Goal: Transaction & Acquisition: Purchase product/service

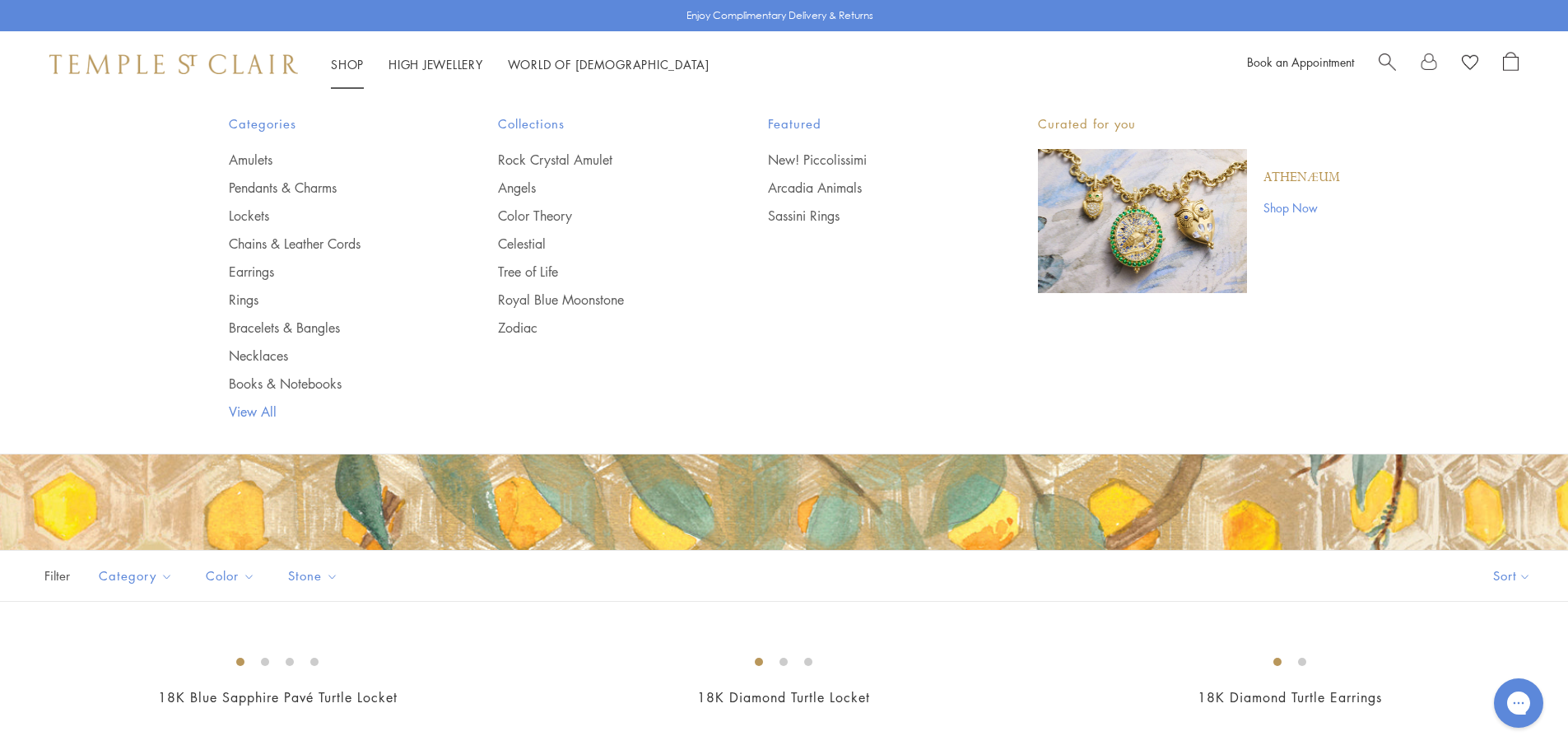
click at [246, 412] on link "View All" at bounding box center [330, 410] width 204 height 18
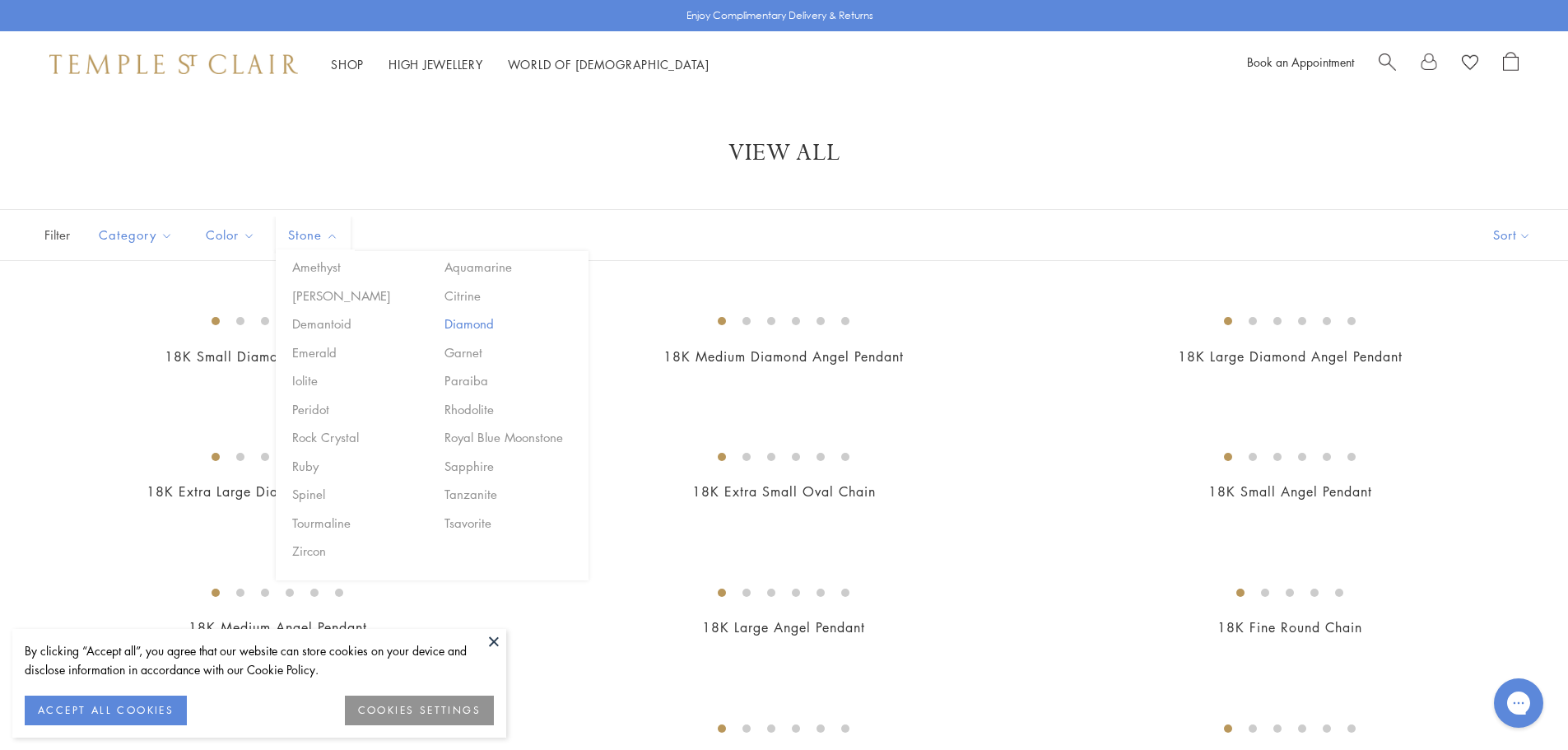
click at [461, 327] on button "Diamond" at bounding box center [511, 324] width 140 height 19
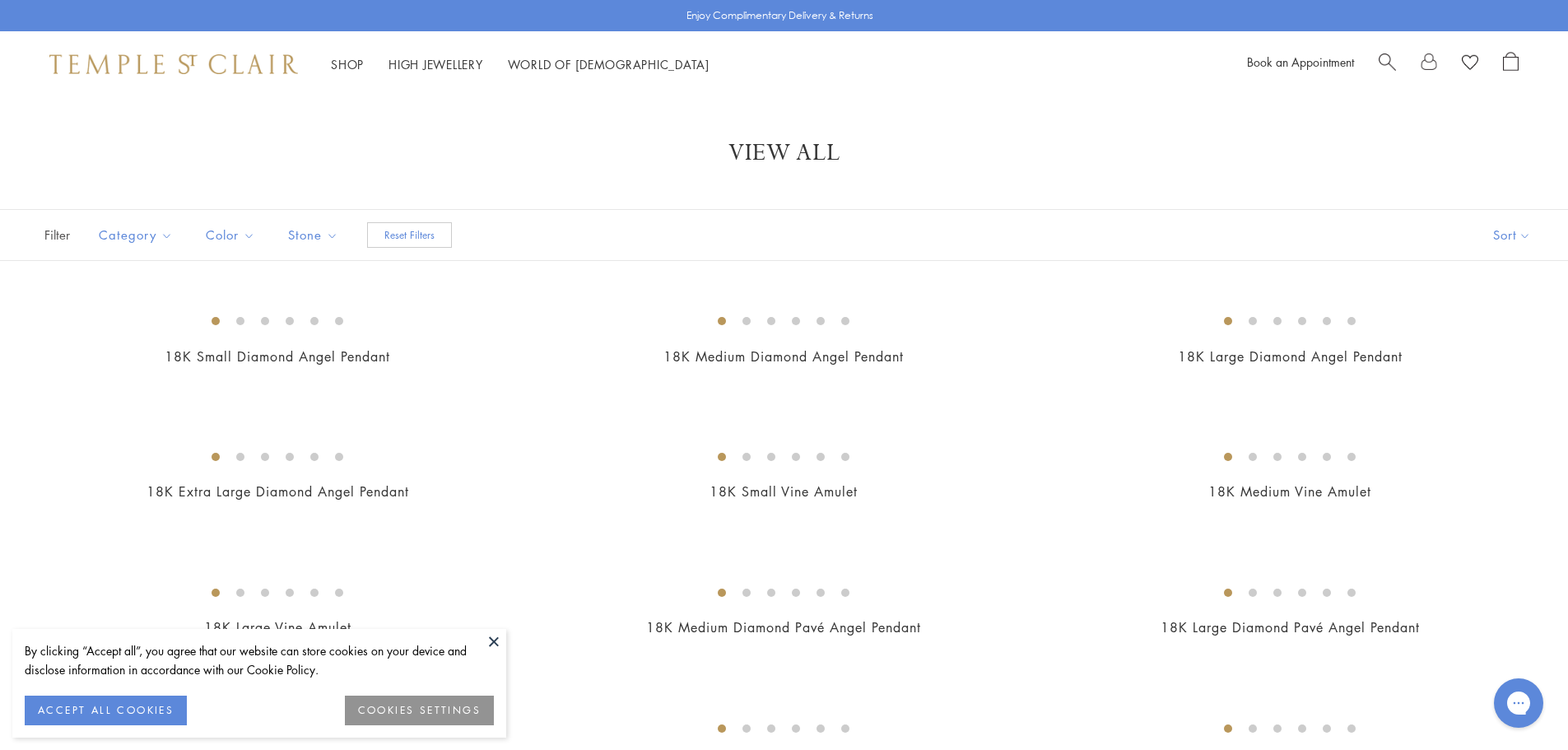
click at [489, 645] on button at bounding box center [494, 641] width 25 height 25
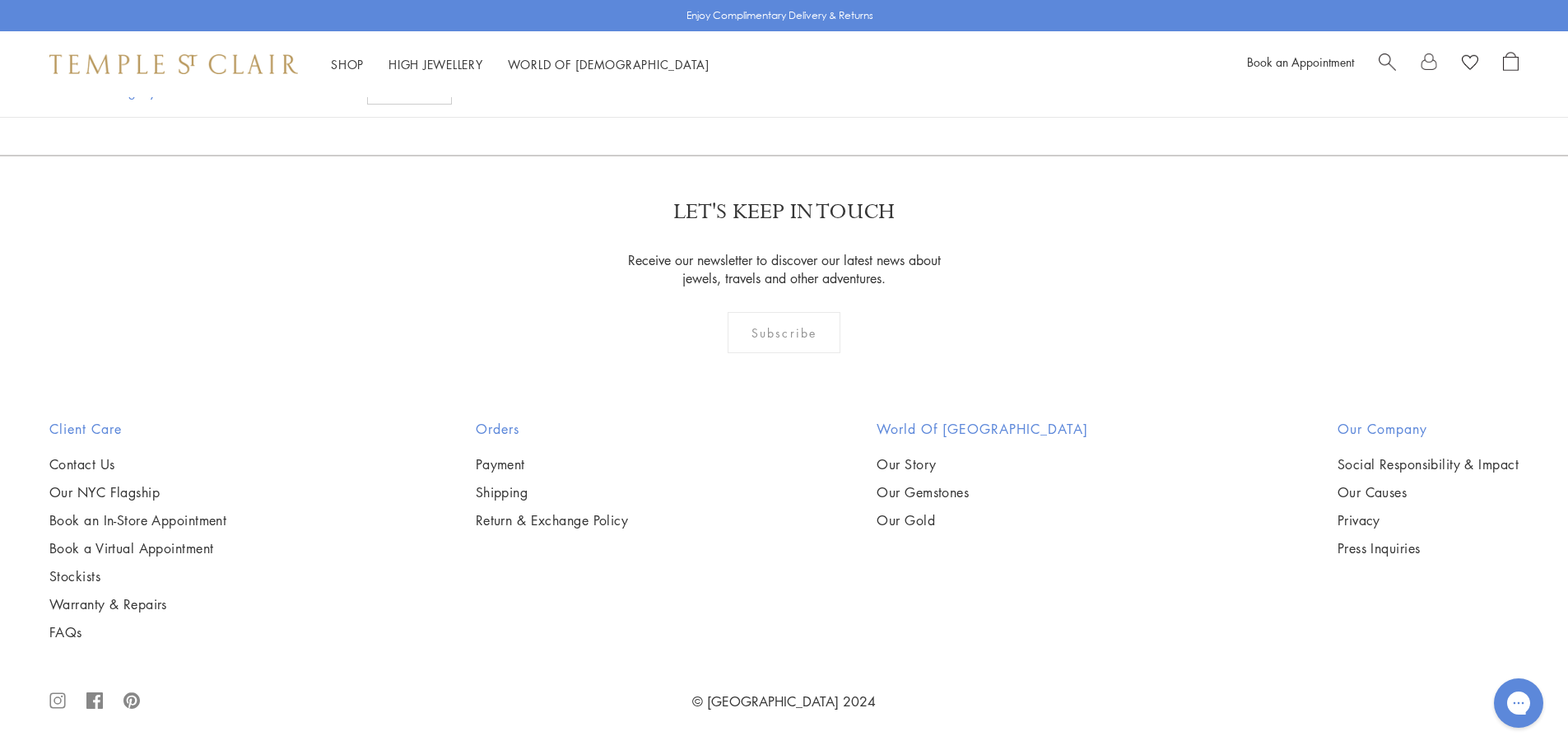
scroll to position [13493, 0]
click at [700, 89] on link "2" at bounding box center [701, 65] width 55 height 45
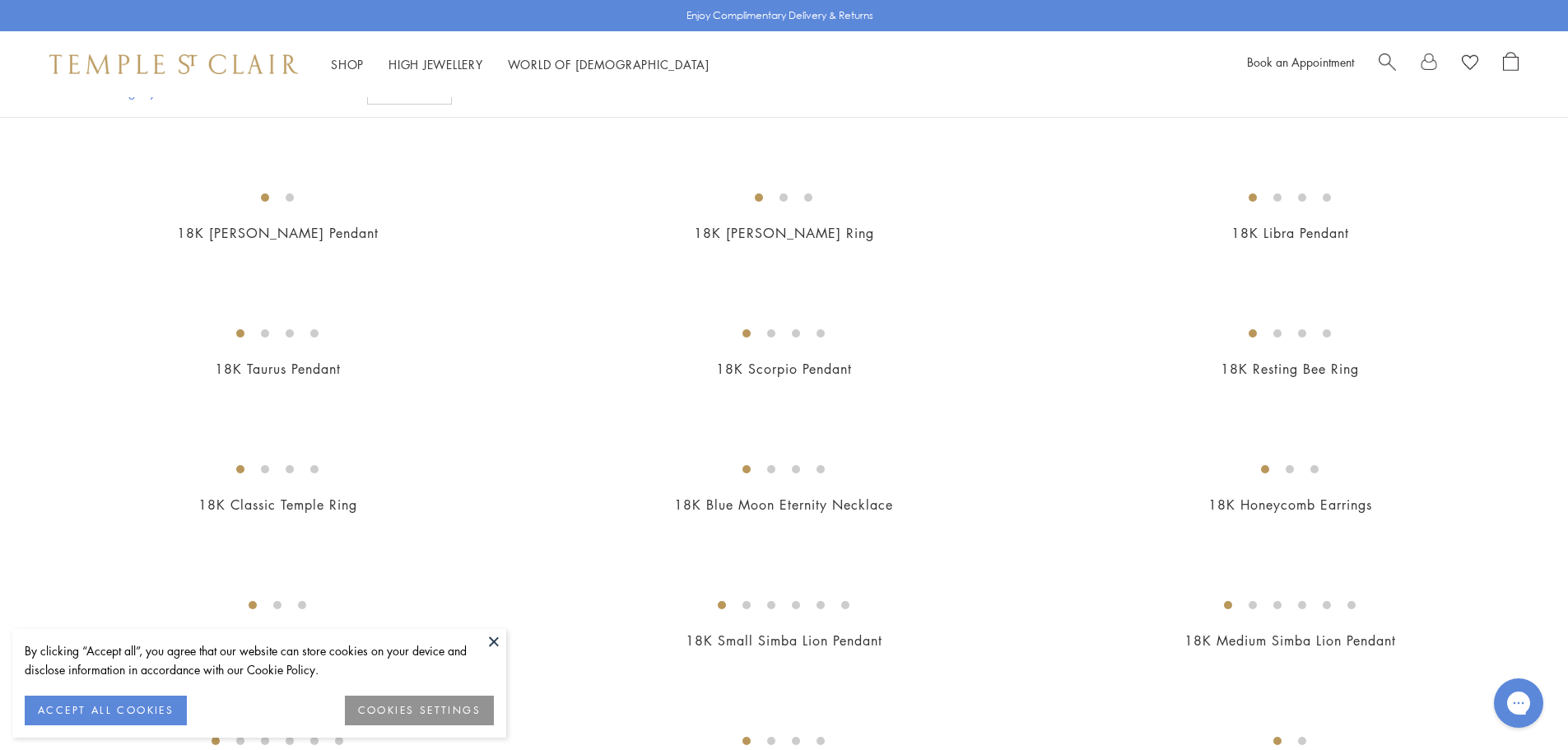
scroll to position [823, 0]
